Goal: Transaction & Acquisition: Purchase product/service

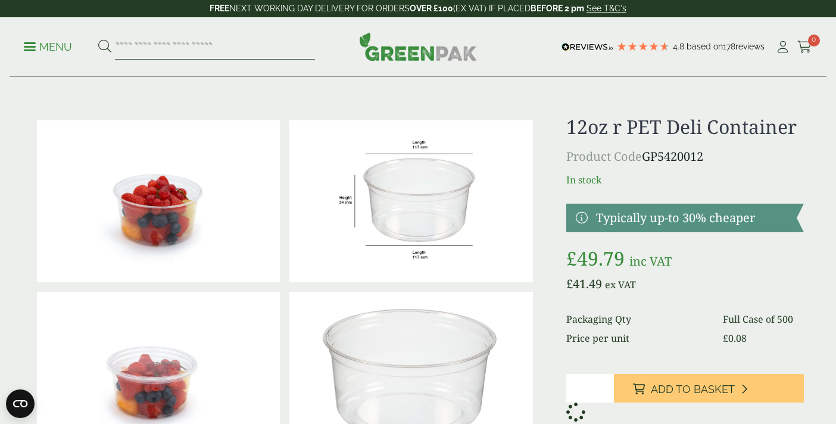
click at [245, 45] on input "search" at bounding box center [215, 47] width 200 height 25
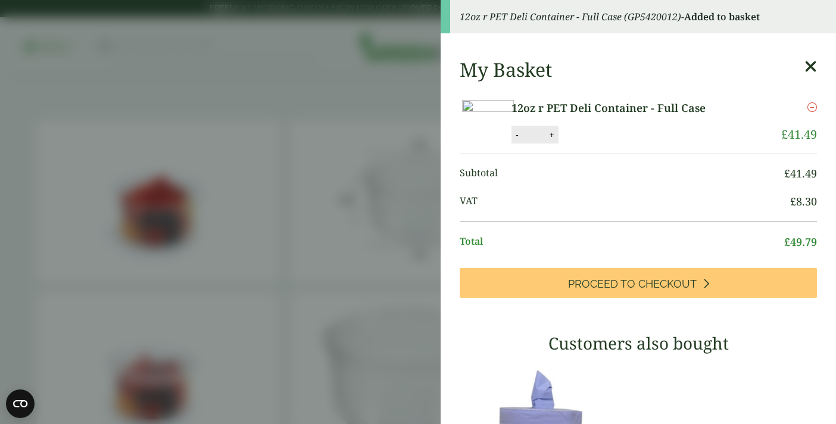
click at [280, 142] on aside "12oz r PET Deli Container - Full Case (GP5420012) - Added to basket My Basket 1…" at bounding box center [418, 212] width 836 height 424
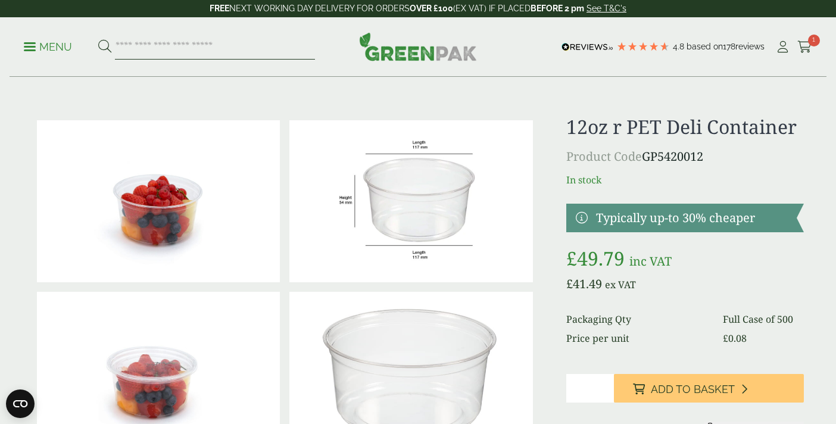
click at [208, 54] on input "search" at bounding box center [215, 47] width 200 height 25
type input "**********"
click at [98, 39] on button at bounding box center [104, 46] width 13 height 15
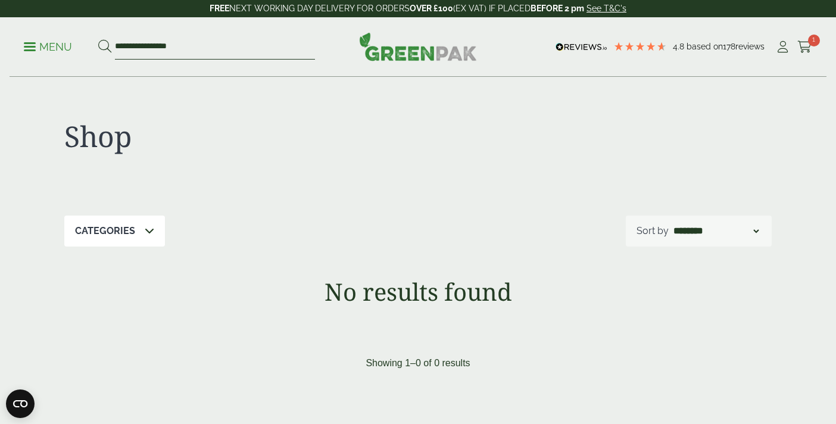
click at [163, 48] on input "**********" at bounding box center [215, 47] width 200 height 25
type input "**********"
click at [98, 39] on button at bounding box center [104, 46] width 13 height 15
drag, startPoint x: 180, startPoint y: 45, endPoint x: 1, endPoint y: 30, distance: 180.3
click at [1, 30] on div "**********" at bounding box center [418, 47] width 836 height 60
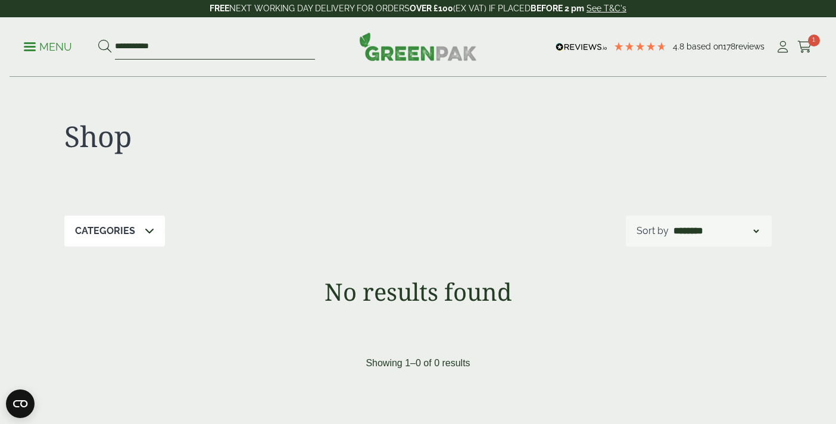
type input "**********"
click at [98, 39] on button at bounding box center [104, 46] width 13 height 15
drag, startPoint x: 0, startPoint y: 0, endPoint x: 55, endPoint y: 46, distance: 72.2
click at [55, 46] on ul "**********" at bounding box center [169, 47] width 291 height 25
type input "*"
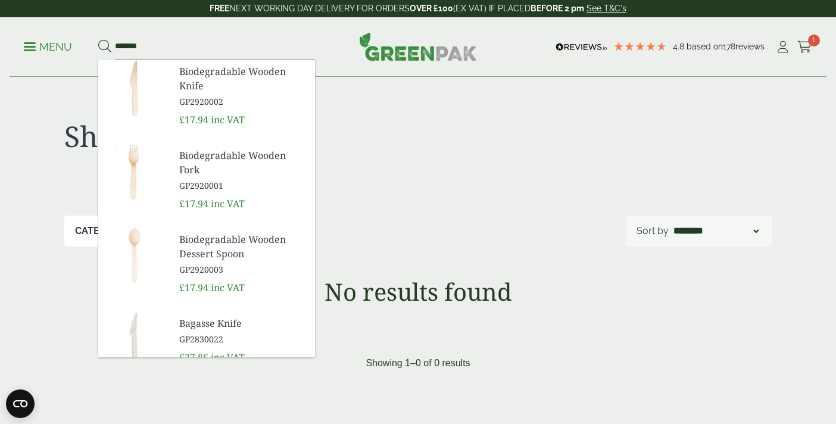
type input "*******"
click at [98, 39] on button at bounding box center [104, 46] width 13 height 15
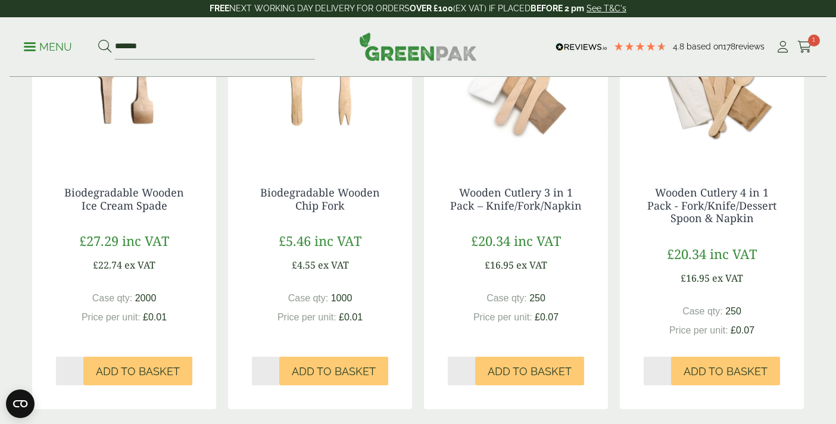
scroll to position [1107, 0]
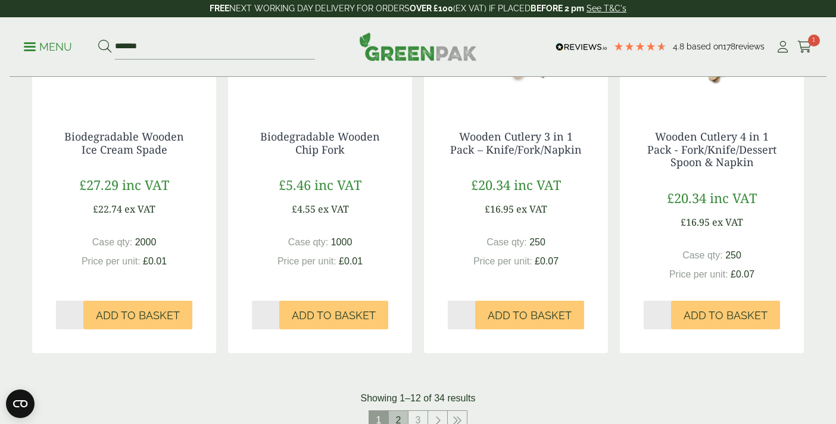
click at [402, 420] on link "2" at bounding box center [398, 420] width 19 height 19
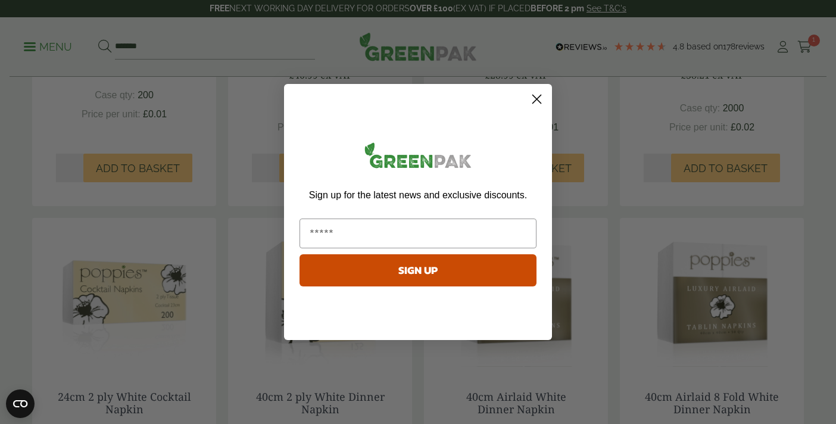
scroll to position [859, 0]
click at [536, 100] on circle "Close dialog" at bounding box center [537, 99] width 20 height 20
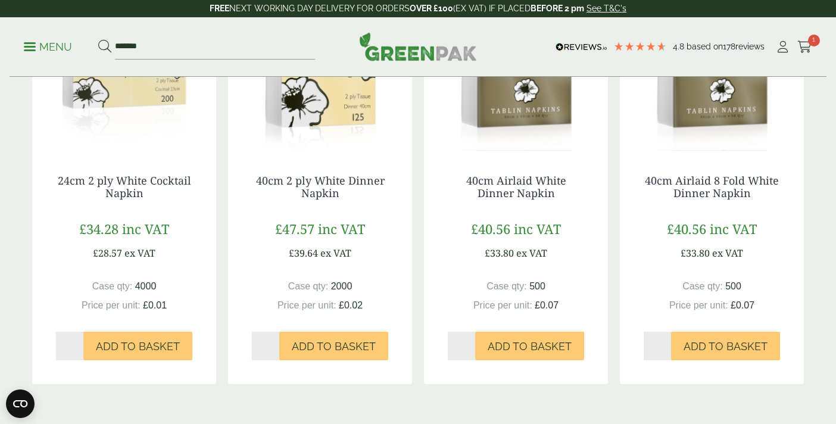
scroll to position [1185, 0]
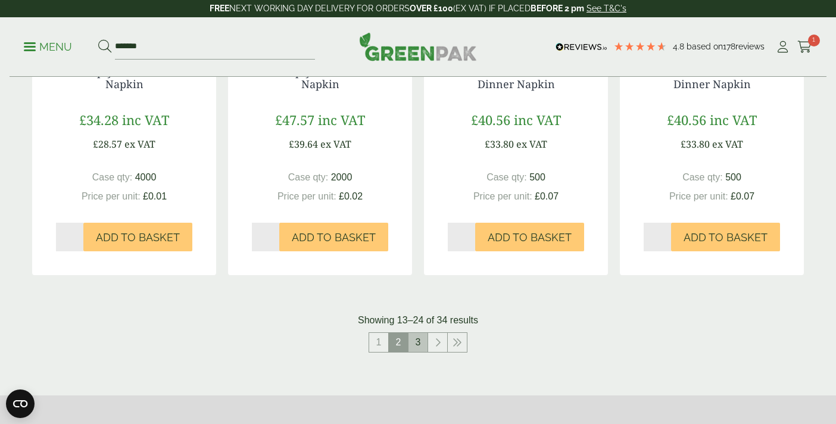
click at [424, 341] on link "3" at bounding box center [417, 342] width 19 height 19
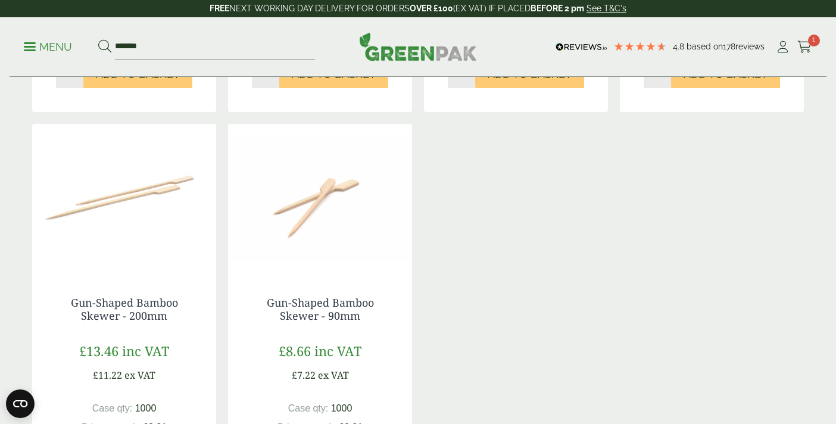
scroll to position [1118, 0]
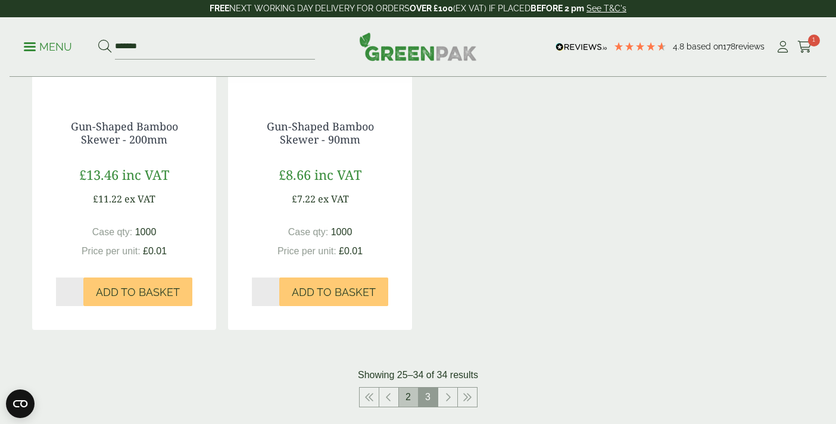
click at [406, 393] on link "2" at bounding box center [408, 396] width 19 height 19
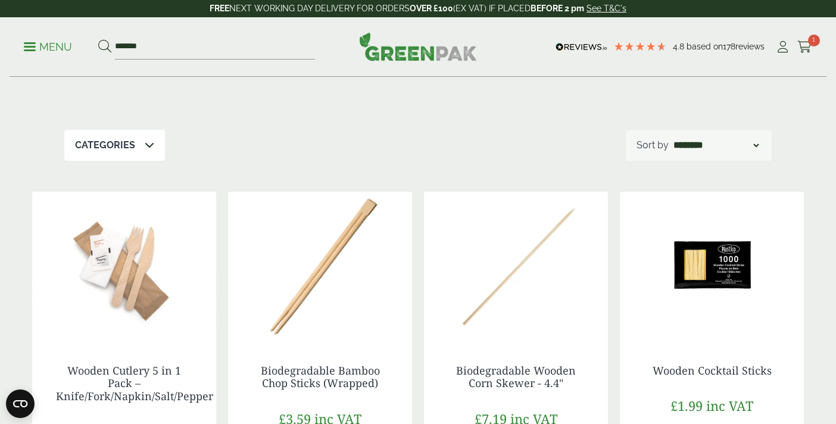
scroll to position [270, 0]
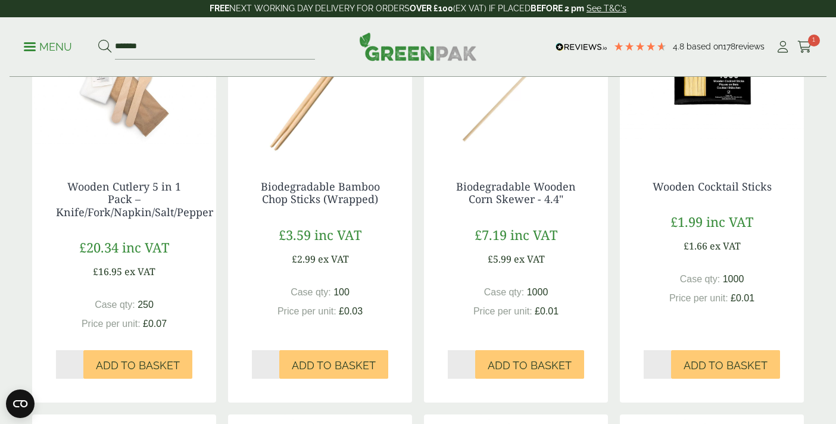
click at [77, 359] on input "*" at bounding box center [69, 364] width 27 height 29
type input "*"
click at [77, 359] on input "*" at bounding box center [69, 364] width 27 height 29
click at [132, 369] on span "Add to Basket" at bounding box center [138, 365] width 84 height 13
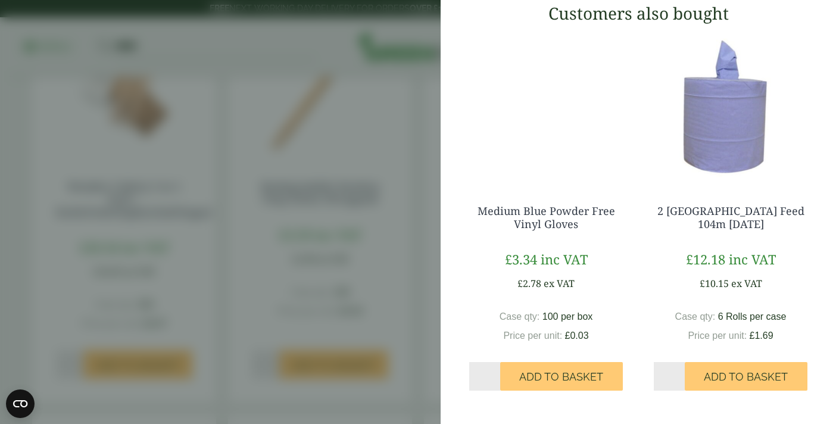
scroll to position [473, 0]
click at [383, 174] on aside "Wooden Cutlery 5 in 1 Pack – Knife/Fork/Napkin/Salt/Pepper - Full Case (GP30300…" at bounding box center [418, 212] width 836 height 424
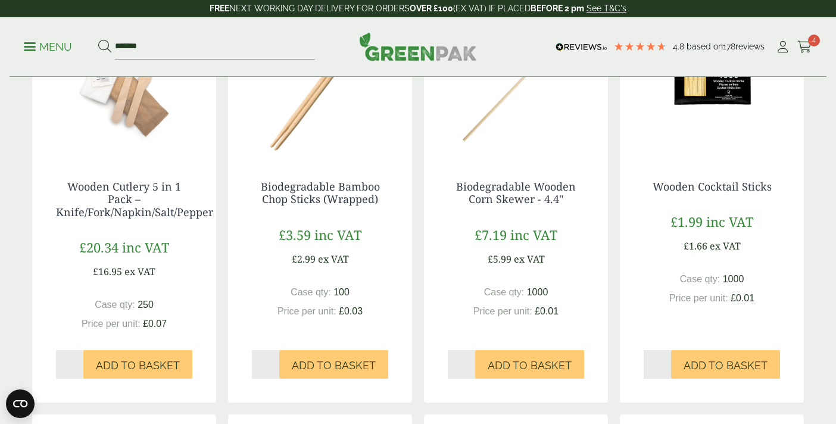
click at [27, 42] on link "Menu" at bounding box center [48, 46] width 48 height 12
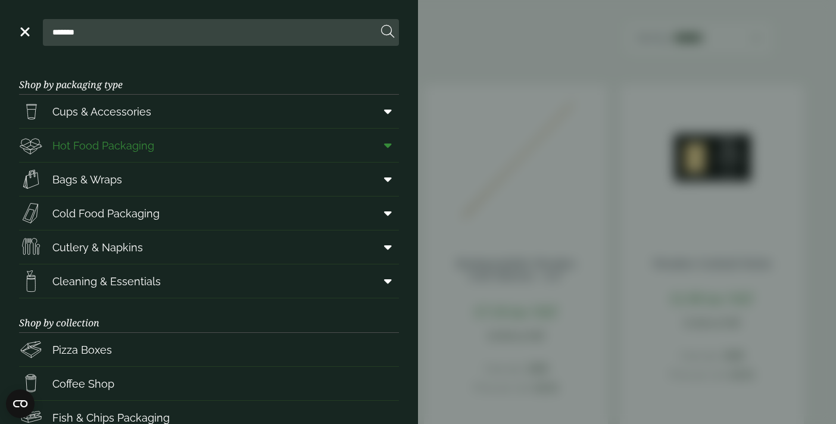
scroll to position [409, 0]
click at [133, 212] on span "Cold Food Packaging" at bounding box center [105, 213] width 107 height 16
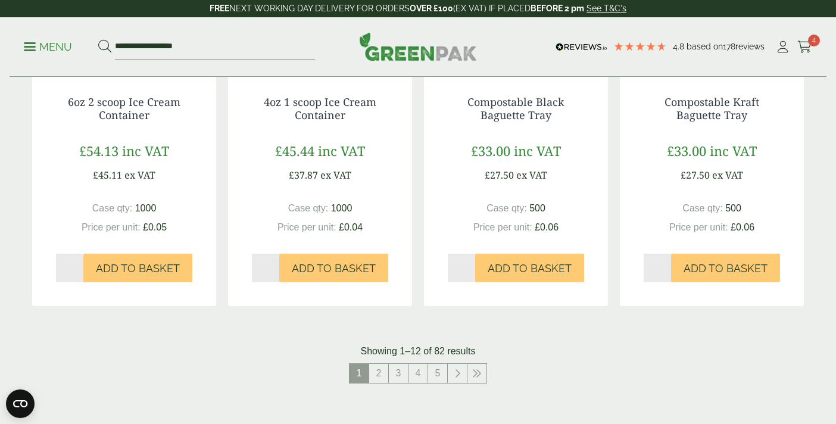
scroll to position [1199, 0]
click at [376, 374] on link "2" at bounding box center [378, 372] width 19 height 19
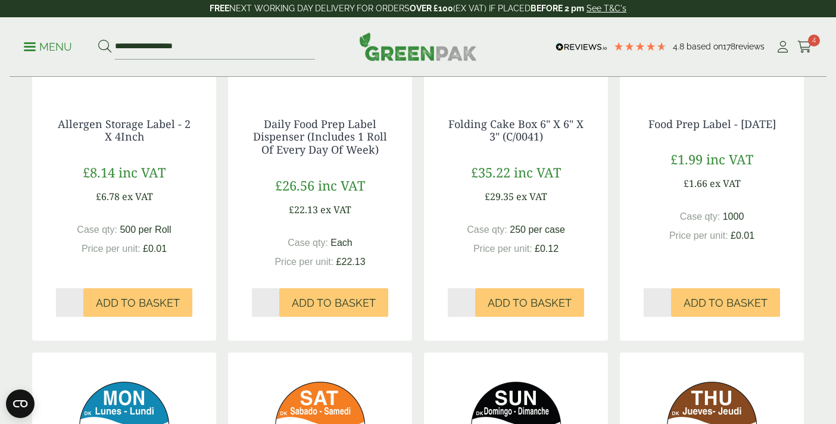
scroll to position [793, 0]
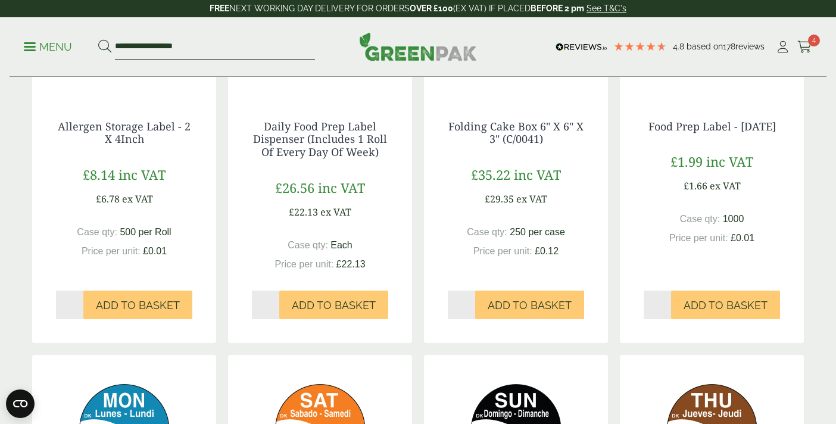
drag, startPoint x: 221, startPoint y: 51, endPoint x: 51, endPoint y: 43, distance: 169.8
click at [51, 43] on ul "**********" at bounding box center [169, 47] width 291 height 25
type input "**********"
click at [98, 39] on button at bounding box center [104, 46] width 13 height 15
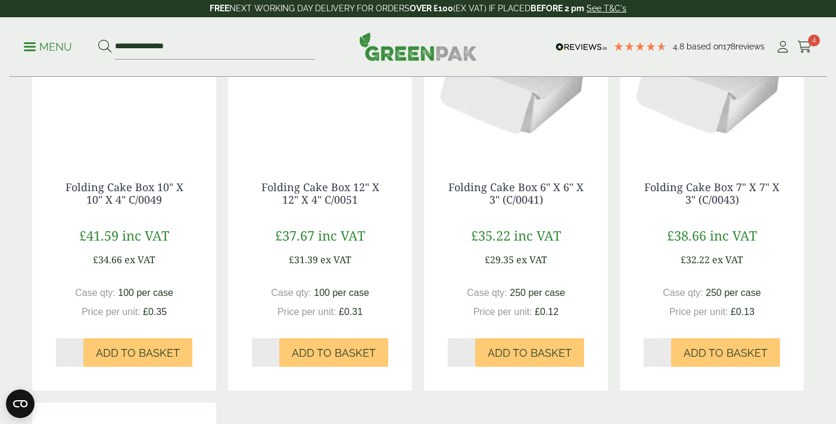
scroll to position [267, 0]
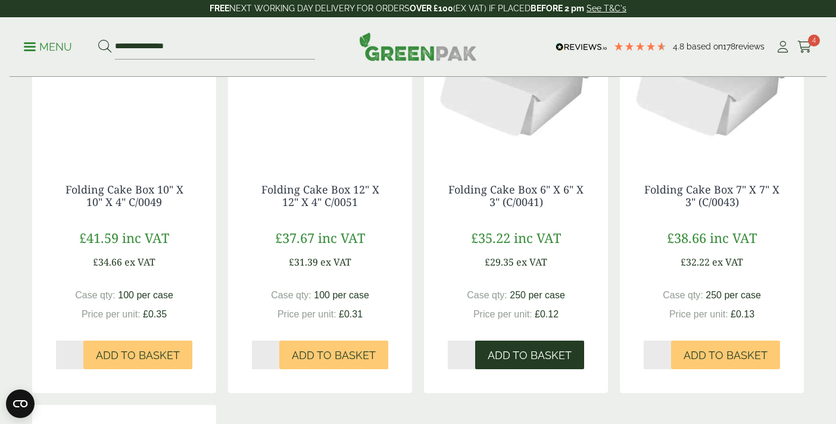
click at [532, 361] on span "Add to Basket" at bounding box center [529, 355] width 84 height 13
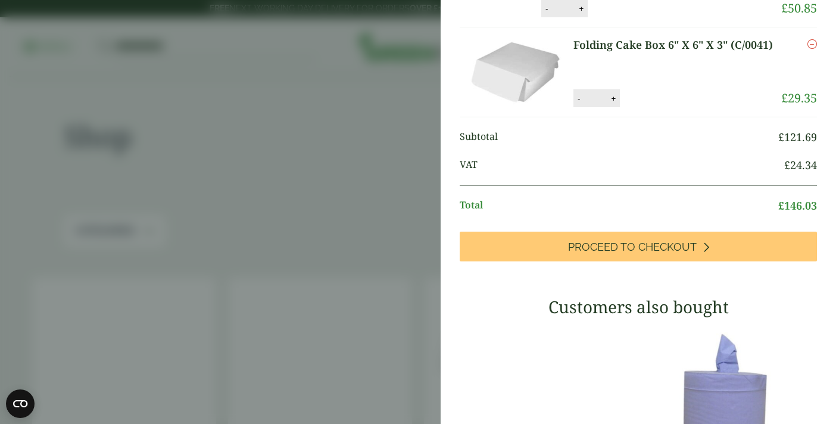
scroll to position [256, 0]
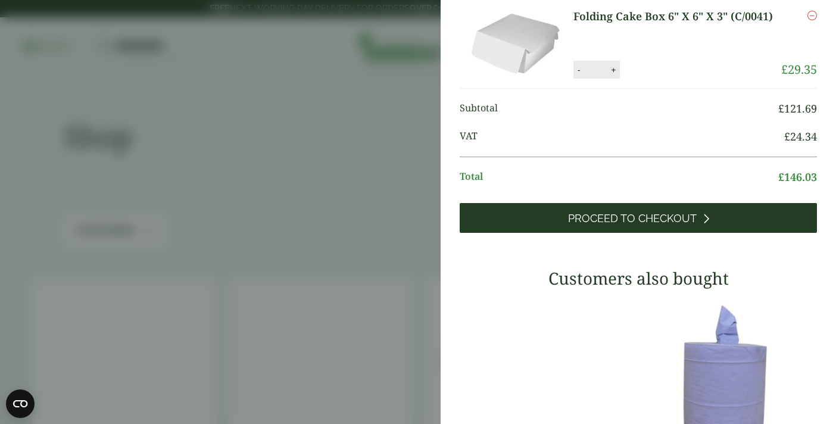
click at [609, 225] on span "Proceed to Checkout" at bounding box center [632, 218] width 129 height 13
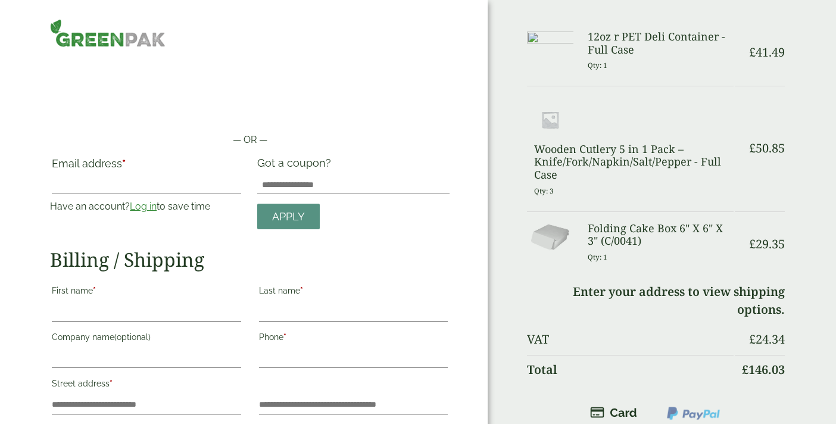
click at [178, 190] on input "Email address *" at bounding box center [146, 184] width 189 height 19
click at [155, 210] on link "Log in" at bounding box center [143, 206] width 27 height 11
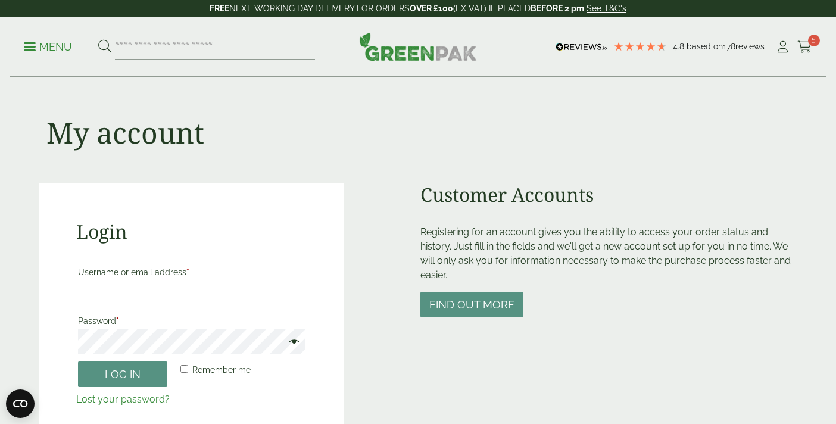
click at [151, 297] on input "Username or email address *" at bounding box center [191, 292] width 227 height 25
type input "**********"
click at [78, 361] on button "Log in" at bounding box center [122, 374] width 89 height 26
click at [154, 370] on button "Log in" at bounding box center [122, 374] width 89 height 26
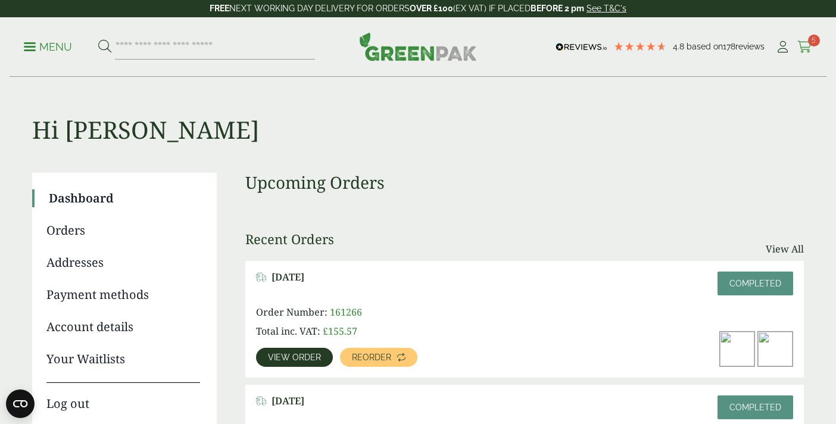
click at [806, 46] on icon at bounding box center [804, 47] width 15 height 12
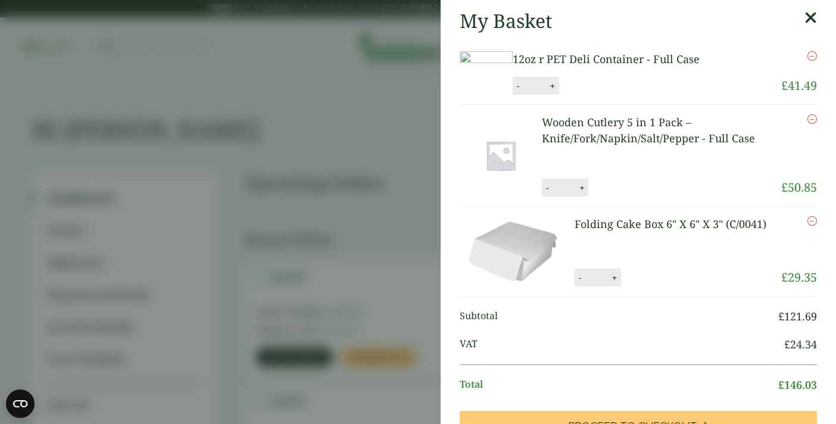
scroll to position [2, 0]
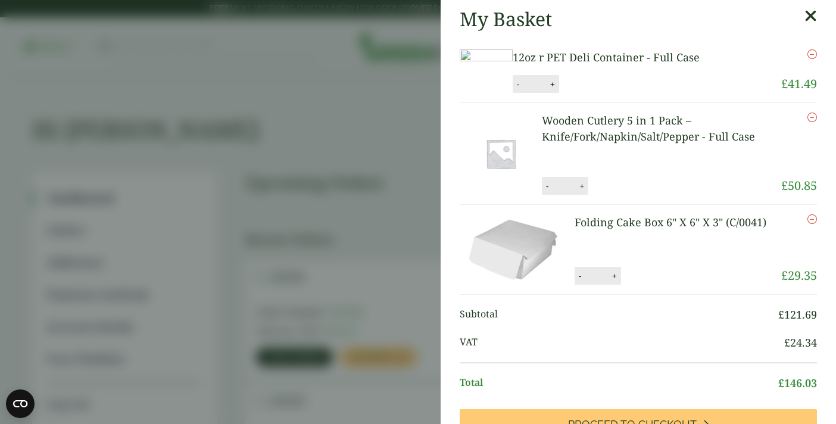
click at [813, 224] on icon "Remove this item" at bounding box center [812, 219] width 10 height 10
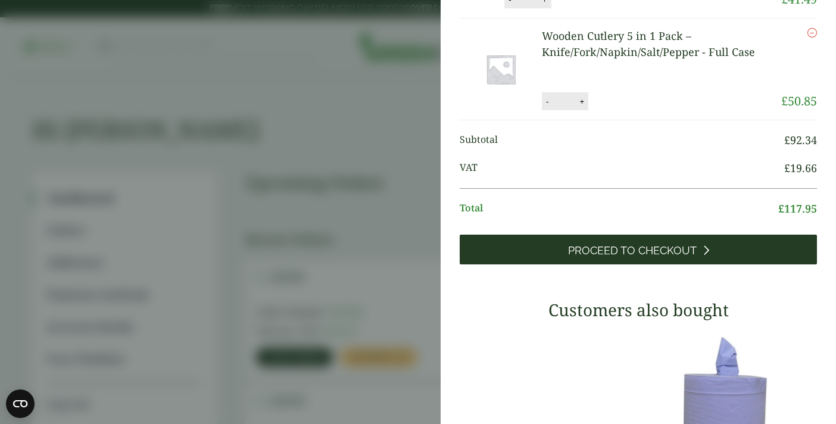
scroll to position [134, 0]
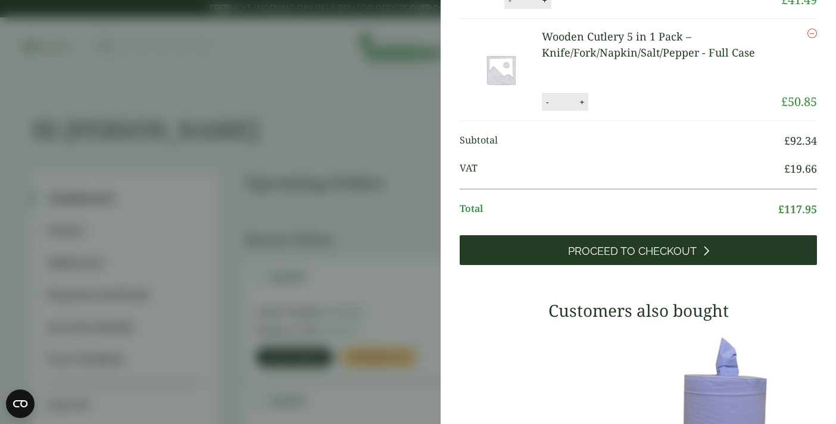
click at [653, 258] on span "Proceed to Checkout" at bounding box center [632, 251] width 129 height 13
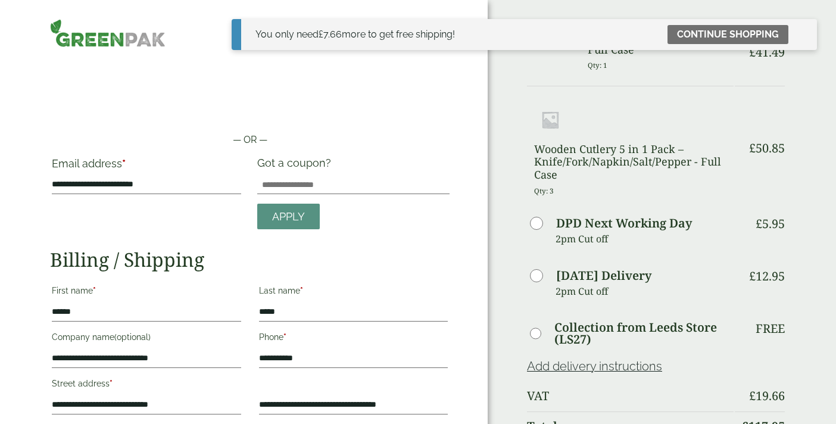
click at [90, 36] on img at bounding box center [107, 33] width 115 height 28
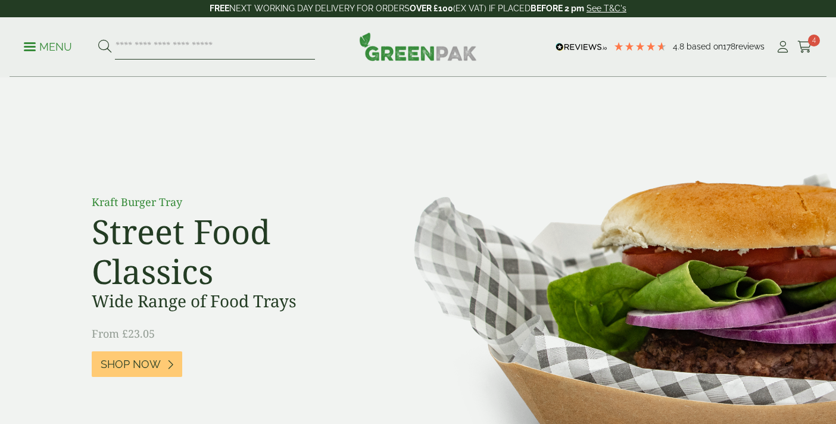
click at [158, 47] on input "search" at bounding box center [215, 47] width 200 height 25
type input "**********"
click at [98, 39] on button at bounding box center [104, 46] width 13 height 15
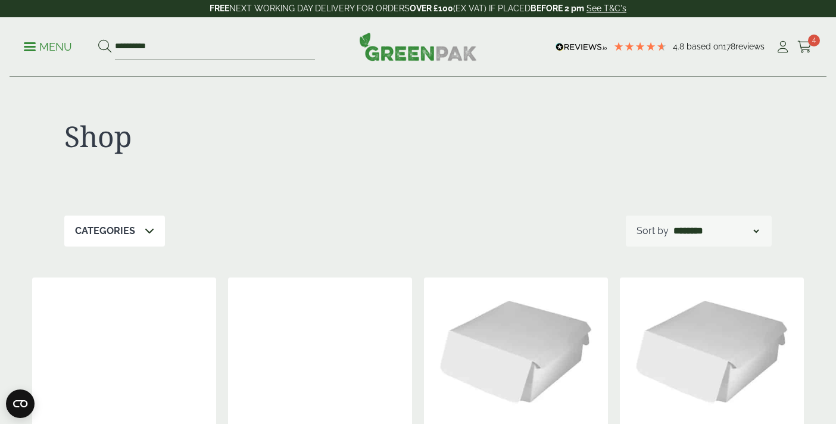
click at [437, 48] on img at bounding box center [418, 46] width 118 height 29
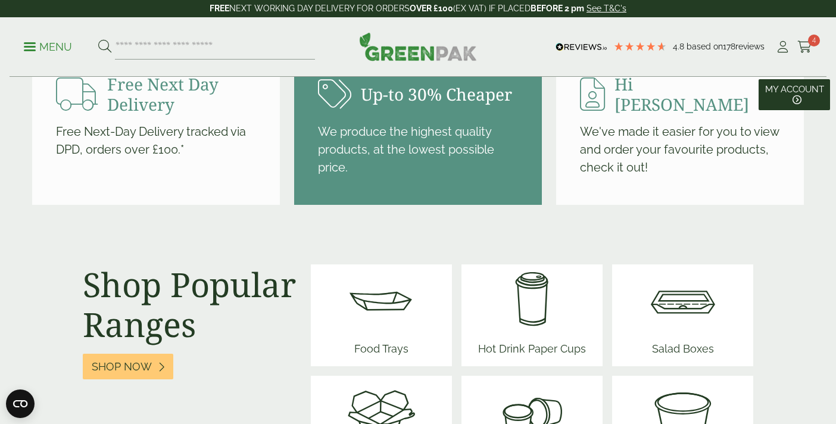
scroll to position [1554, 0]
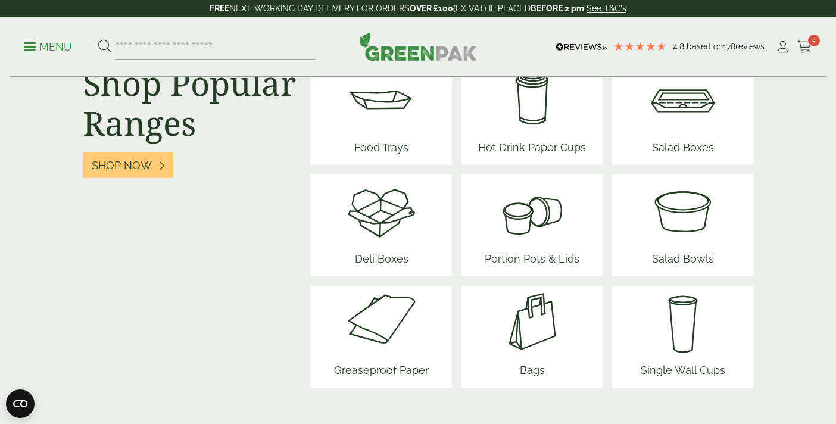
click at [380, 359] on span "Greaseproof Paper" at bounding box center [381, 372] width 104 height 30
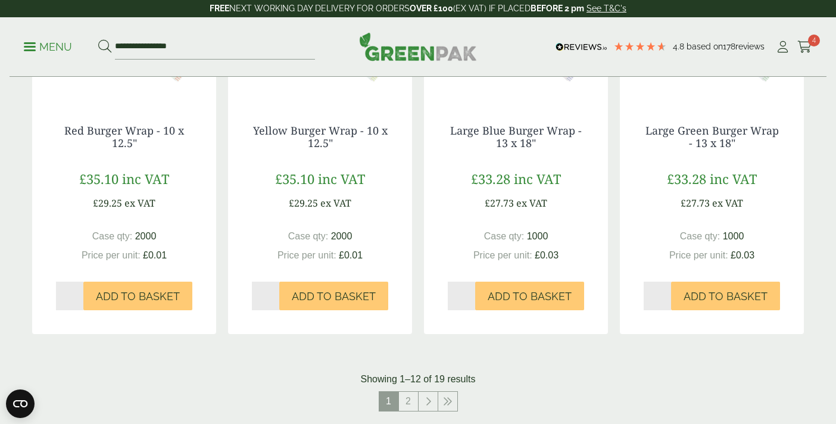
scroll to position [1132, 0]
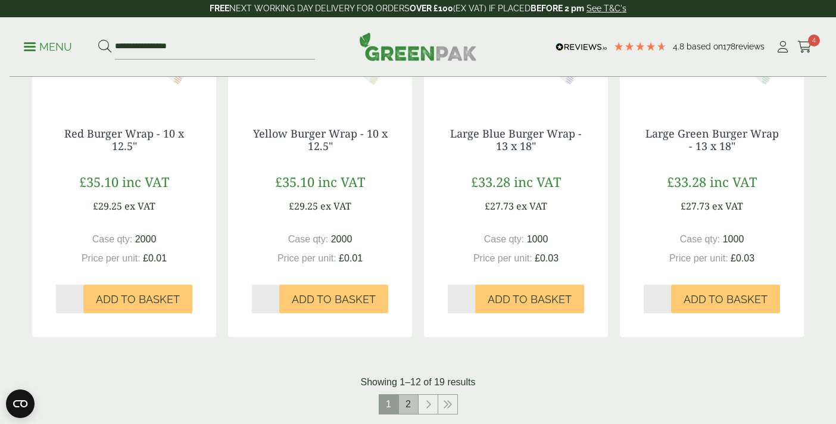
click at [411, 405] on link "2" at bounding box center [408, 404] width 19 height 19
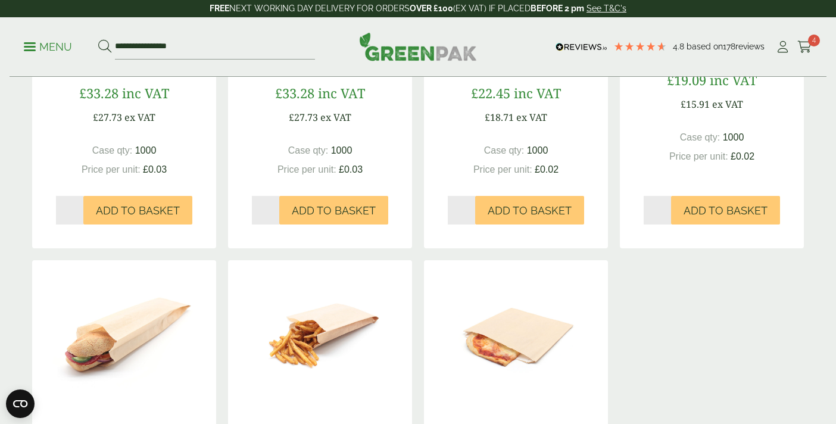
scroll to position [83, 0]
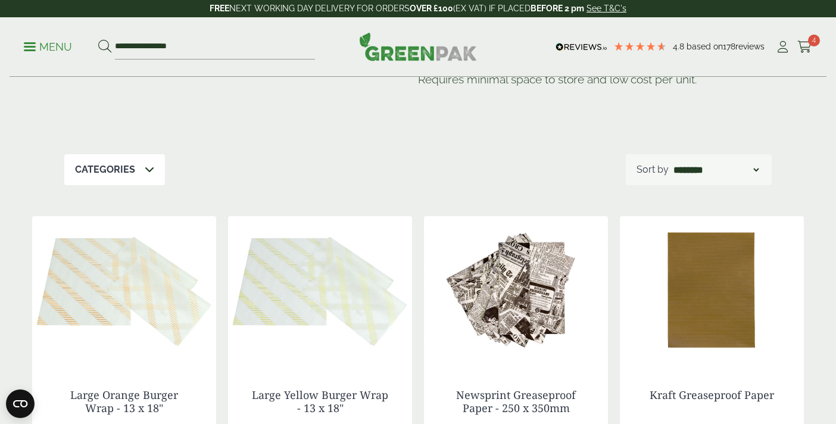
click at [46, 35] on ul "**********" at bounding box center [169, 47] width 291 height 25
click at [46, 45] on p "Menu" at bounding box center [48, 47] width 48 height 14
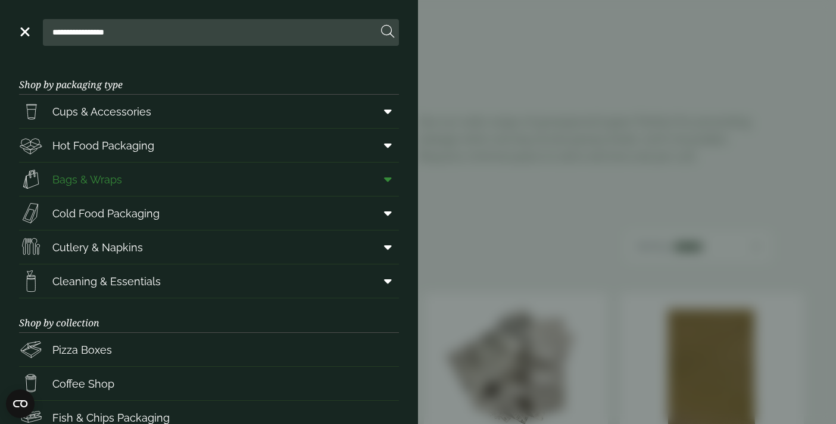
click at [133, 185] on link "Bags & Wraps" at bounding box center [209, 178] width 380 height 33
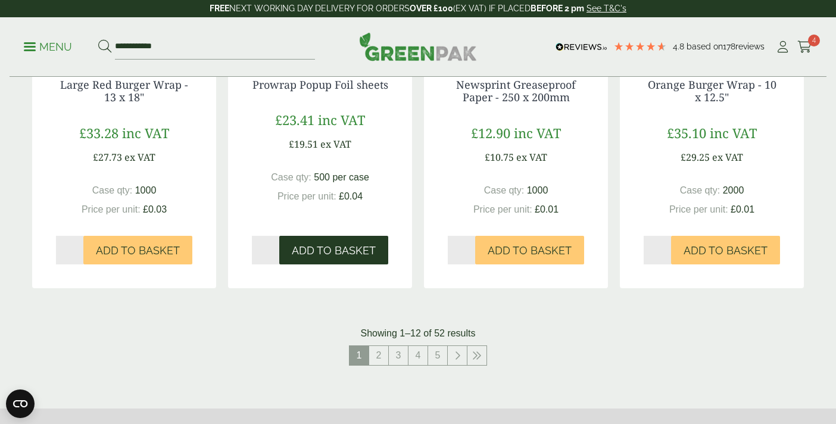
scroll to position [1226, 0]
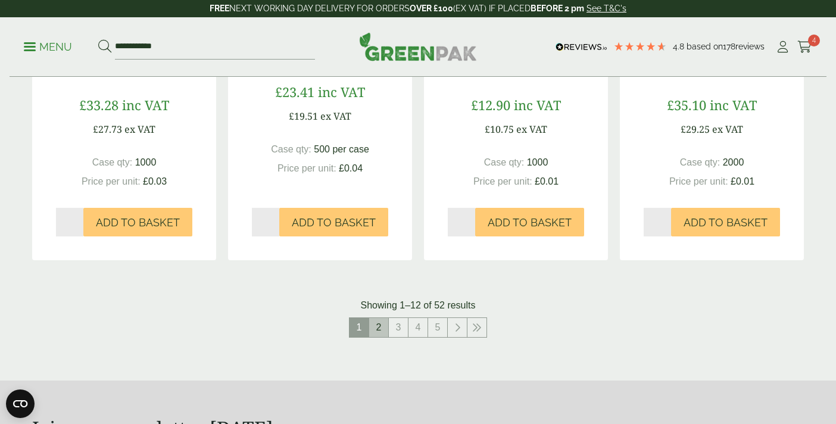
click at [376, 336] on link "2" at bounding box center [378, 327] width 19 height 19
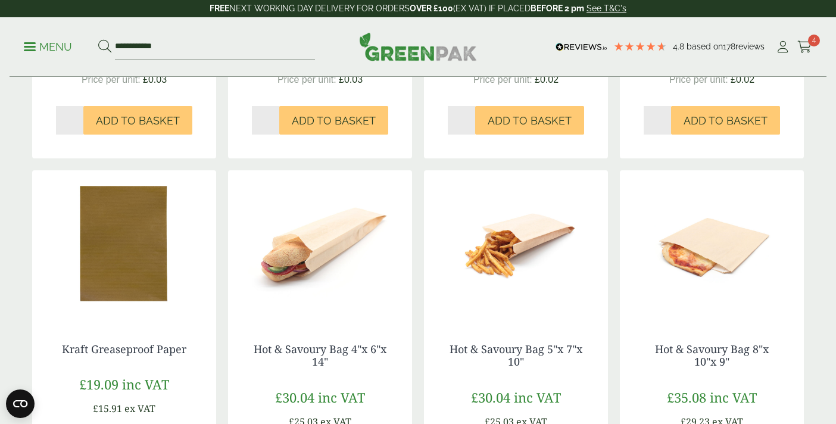
scroll to position [1221, 0]
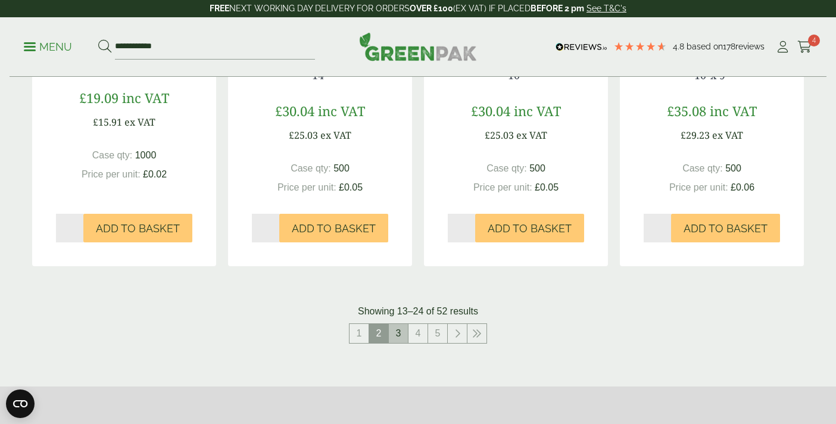
click at [400, 332] on link "3" at bounding box center [398, 333] width 19 height 19
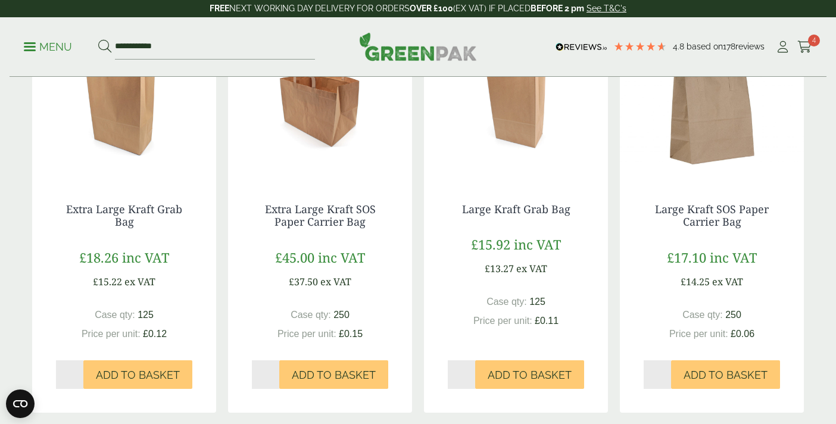
scroll to position [1283, 0]
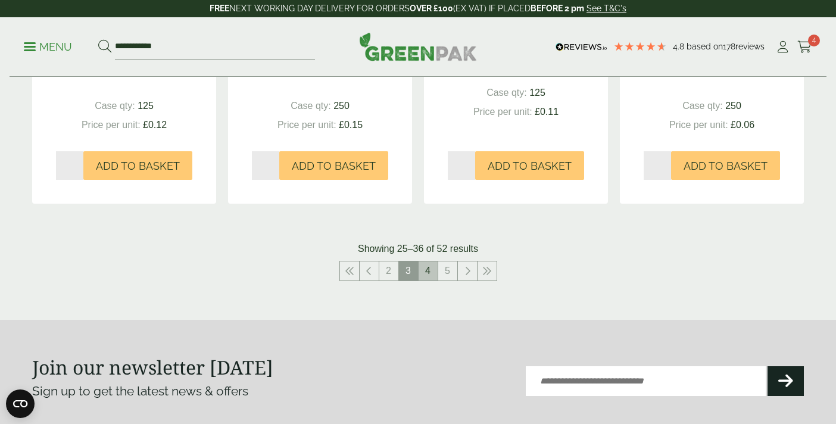
click at [424, 273] on link "4" at bounding box center [427, 270] width 19 height 19
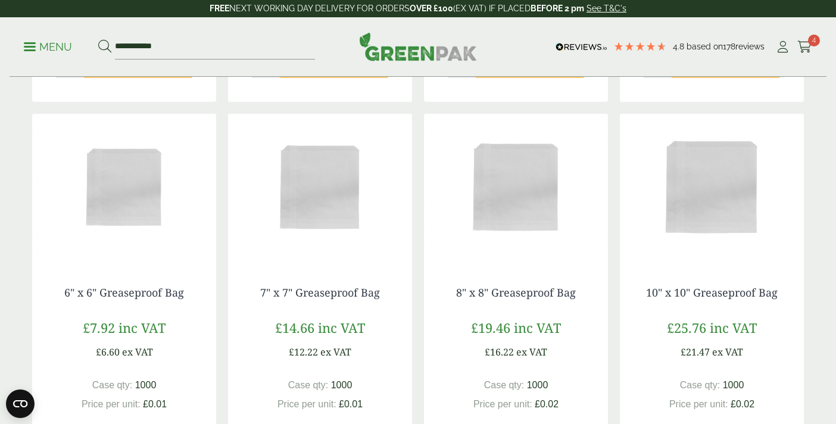
scroll to position [1174, 0]
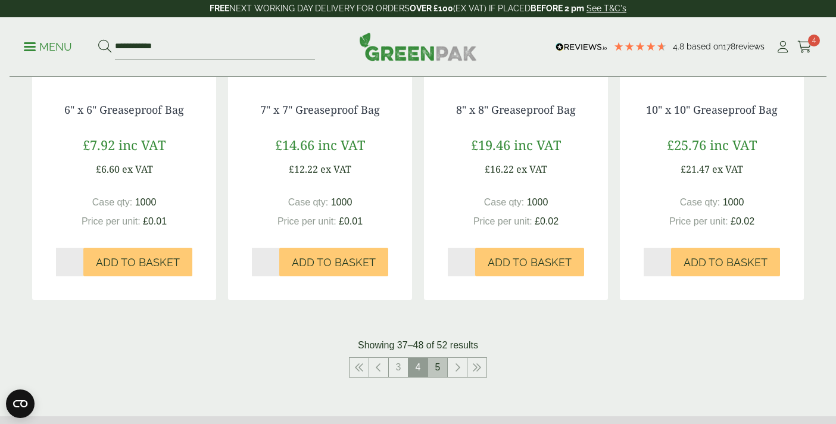
click at [436, 361] on link "5" at bounding box center [437, 367] width 19 height 19
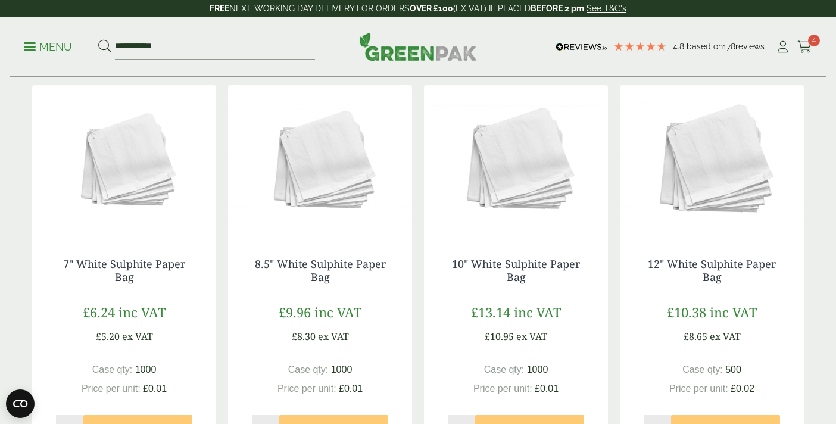
scroll to position [603, 0]
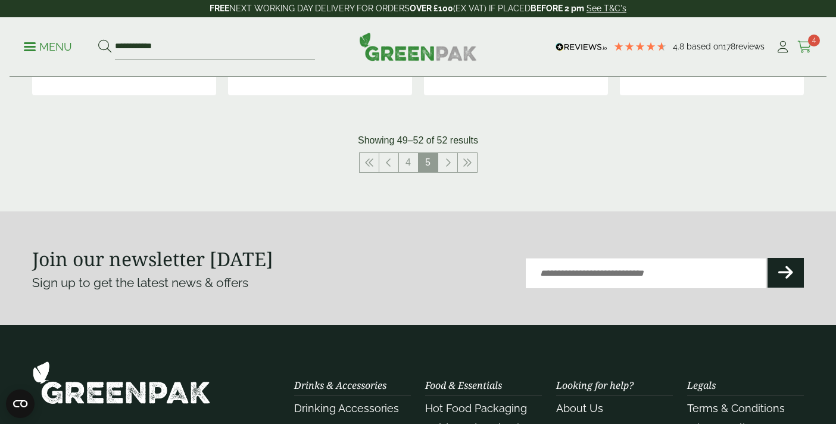
click at [806, 42] on icon at bounding box center [804, 47] width 15 height 12
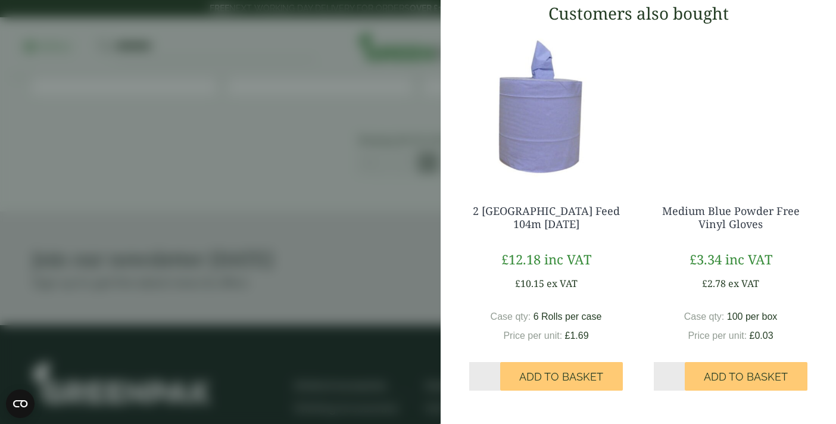
scroll to position [409, 0]
click at [355, 159] on aside "My Basket 12oz r PET Deli Container - Full Case 12oz r PET Deli Container - Ful…" at bounding box center [418, 212] width 836 height 424
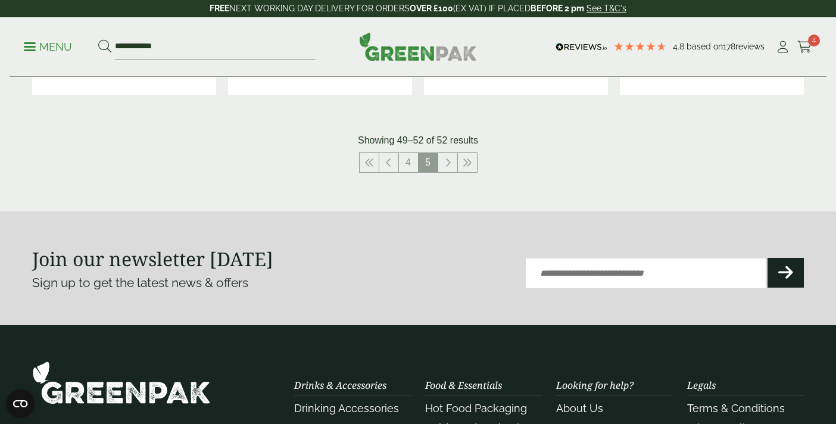
click at [61, 52] on p "Menu" at bounding box center [48, 47] width 48 height 14
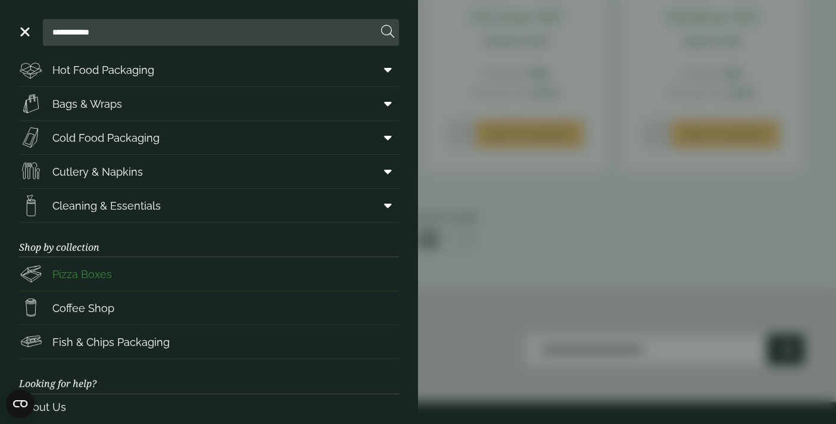
scroll to position [0, 0]
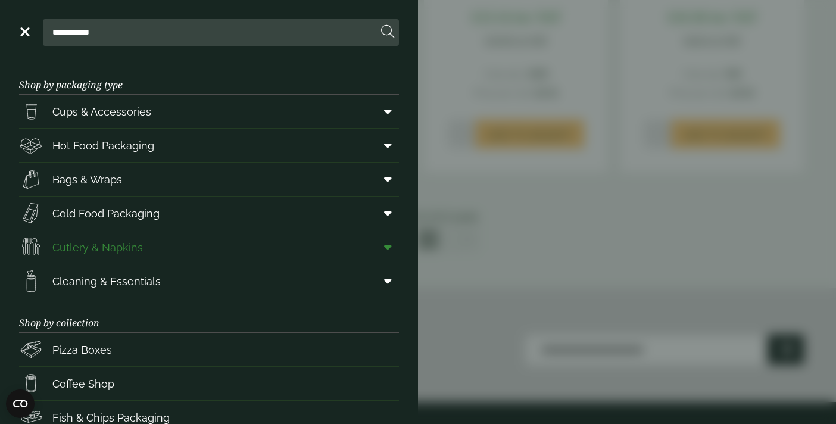
click at [87, 209] on span "Cold Food Packaging" at bounding box center [105, 213] width 107 height 16
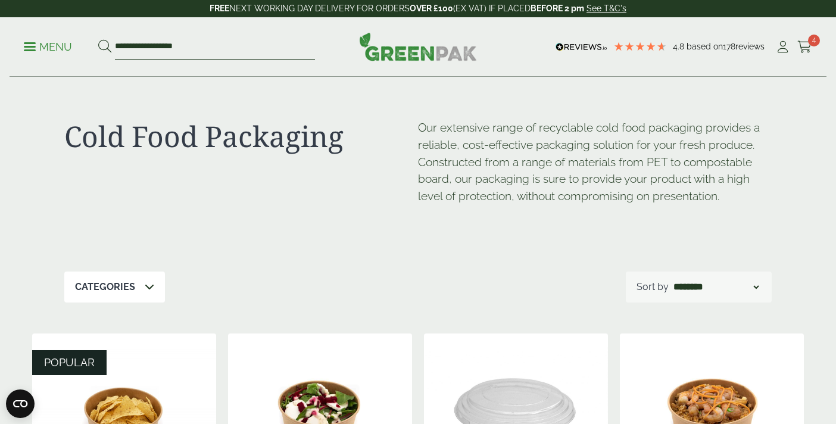
drag, startPoint x: 202, startPoint y: 46, endPoint x: 0, endPoint y: -18, distance: 212.5
type input "********"
click at [98, 39] on button at bounding box center [104, 46] width 13 height 15
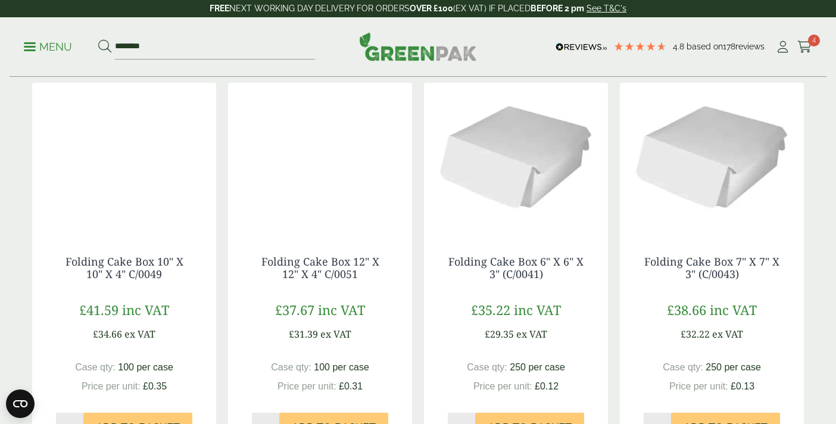
scroll to position [229, 0]
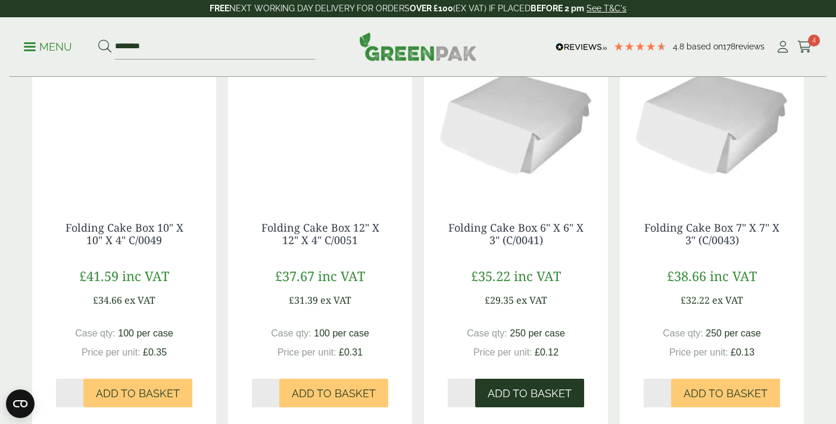
click at [505, 383] on button "Add to Basket" at bounding box center [529, 392] width 109 height 29
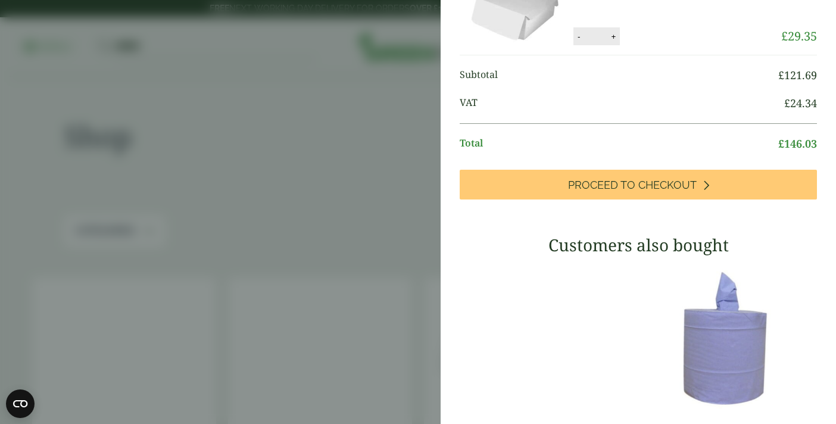
scroll to position [378, 0]
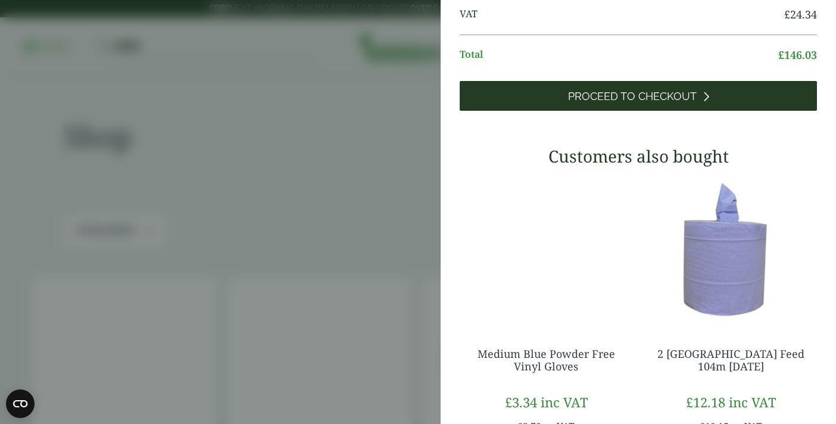
click at [697, 111] on link "Proceed to Checkout" at bounding box center [637, 96] width 357 height 30
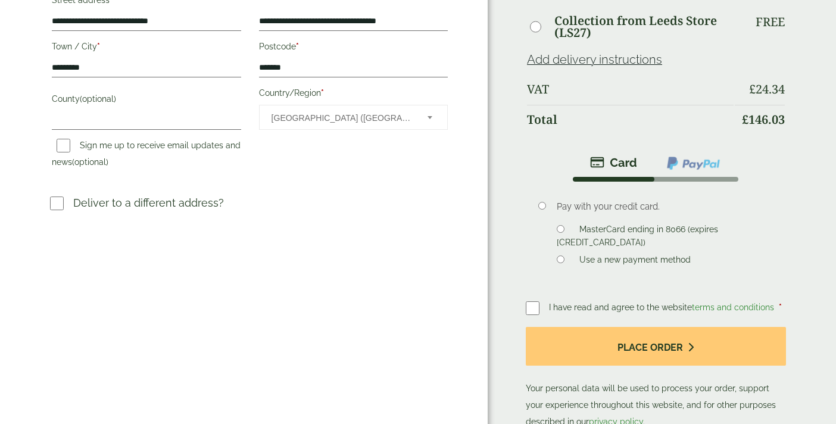
scroll to position [401, 0]
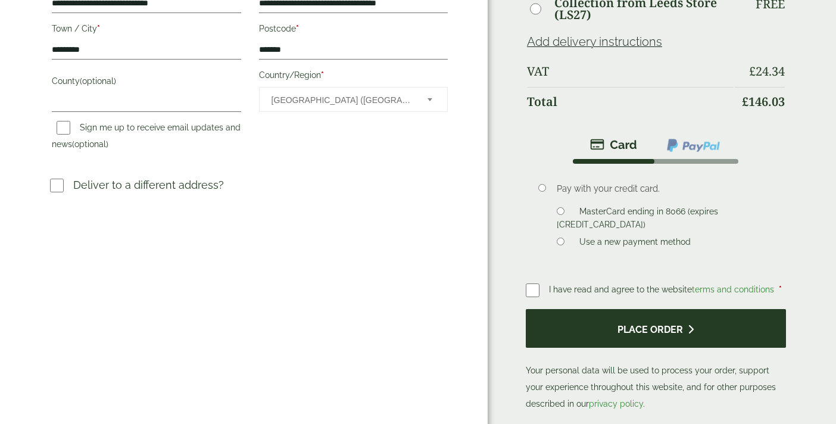
click at [592, 339] on button "Place order" at bounding box center [655, 328] width 260 height 39
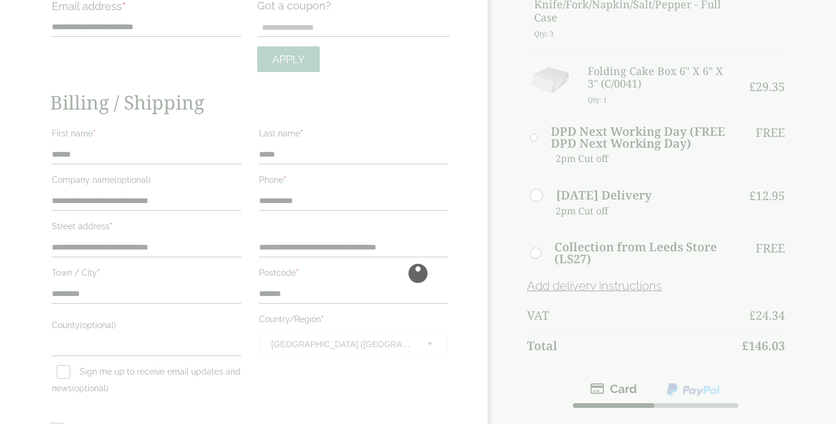
scroll to position [33, 0]
